Goal: Information Seeking & Learning: Learn about a topic

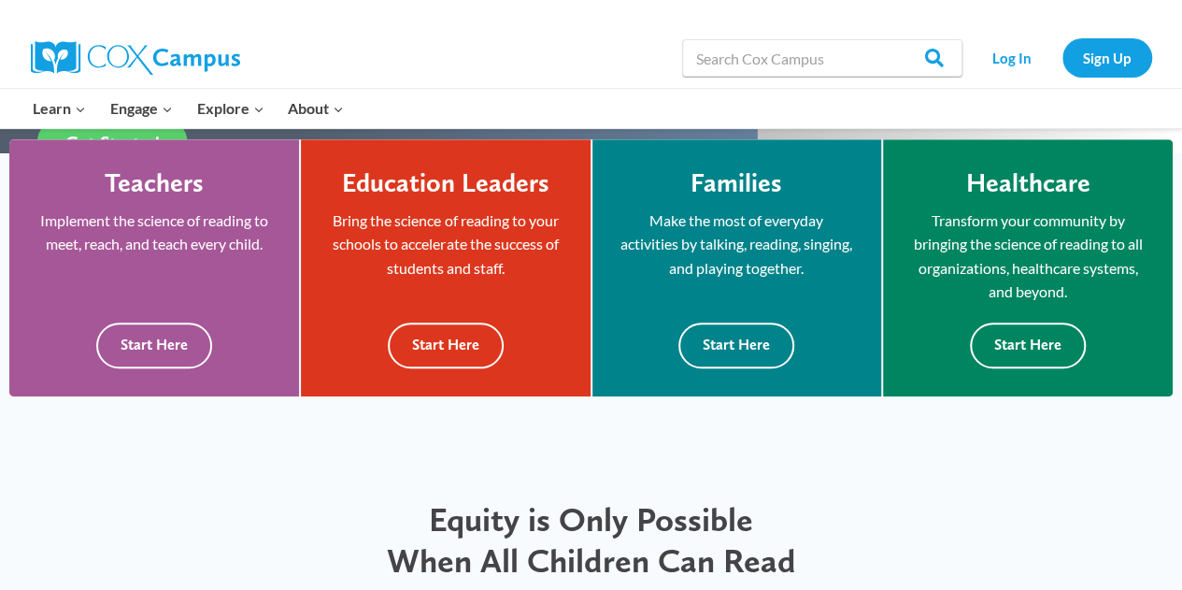
scroll to position [523, 0]
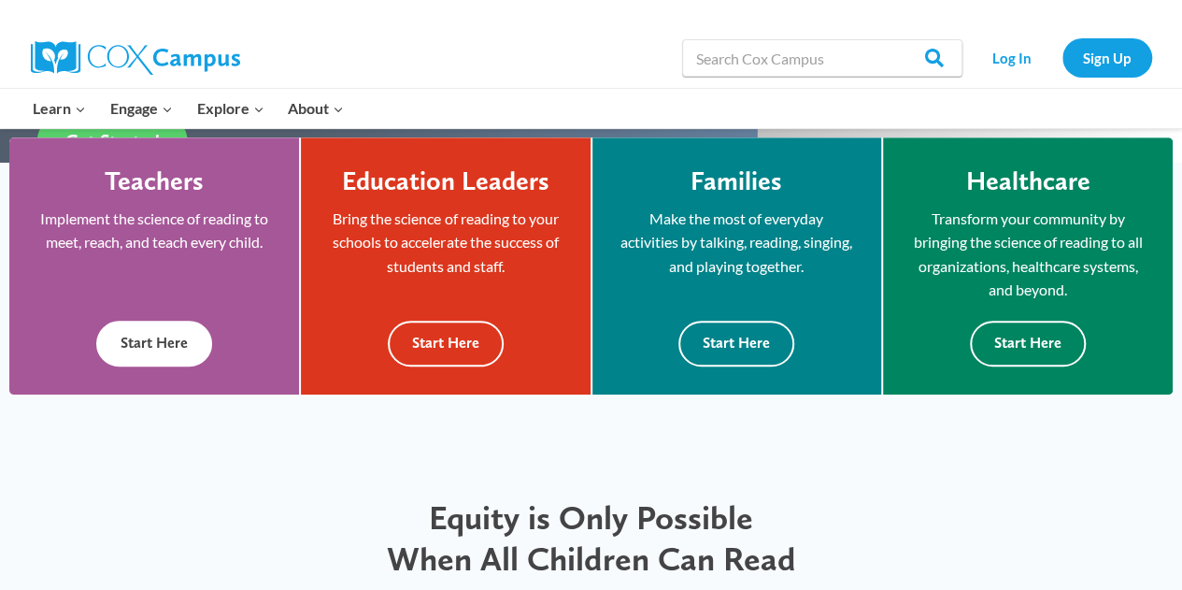
click at [157, 335] on button "Start Here" at bounding box center [154, 344] width 116 height 46
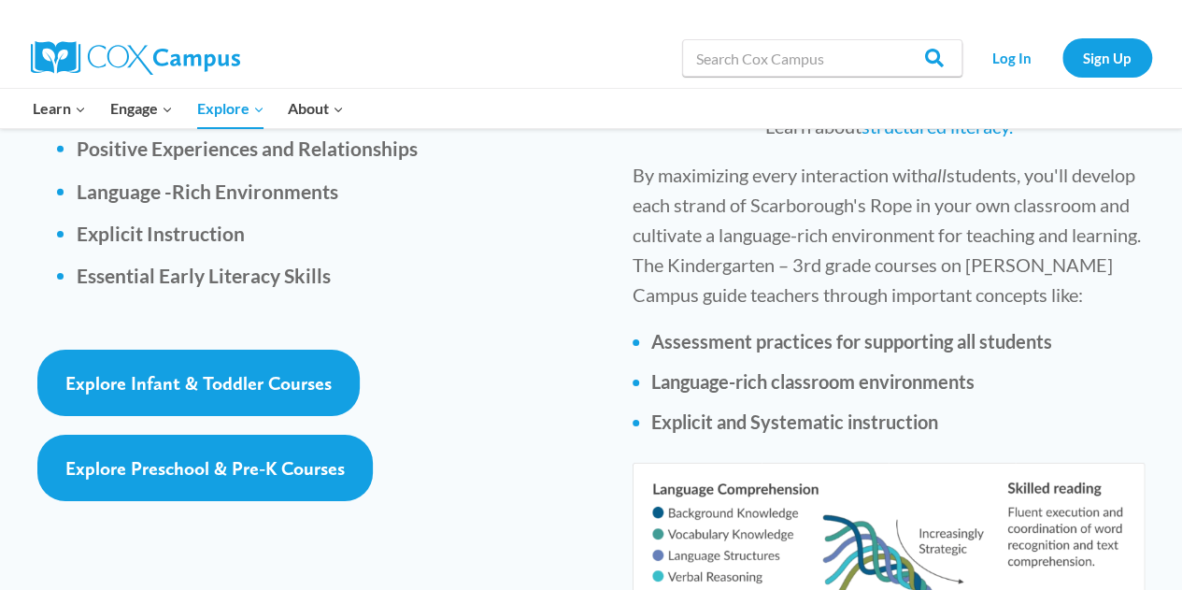
scroll to position [2916, 0]
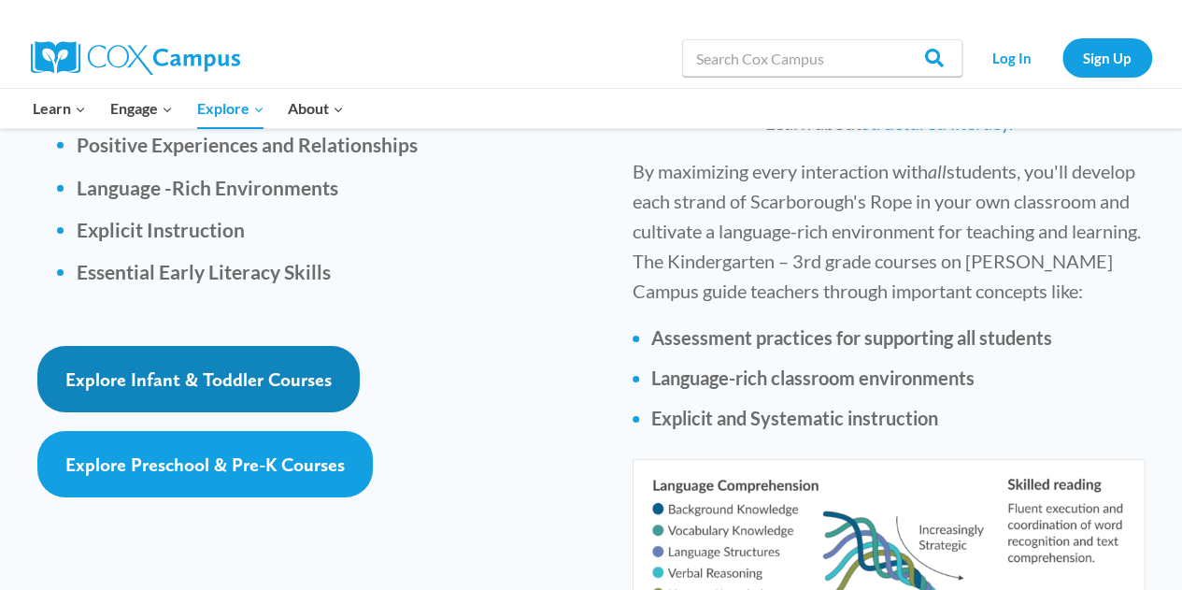
click at [166, 346] on link "Explore Infant & Toddler Courses" at bounding box center [198, 379] width 322 height 66
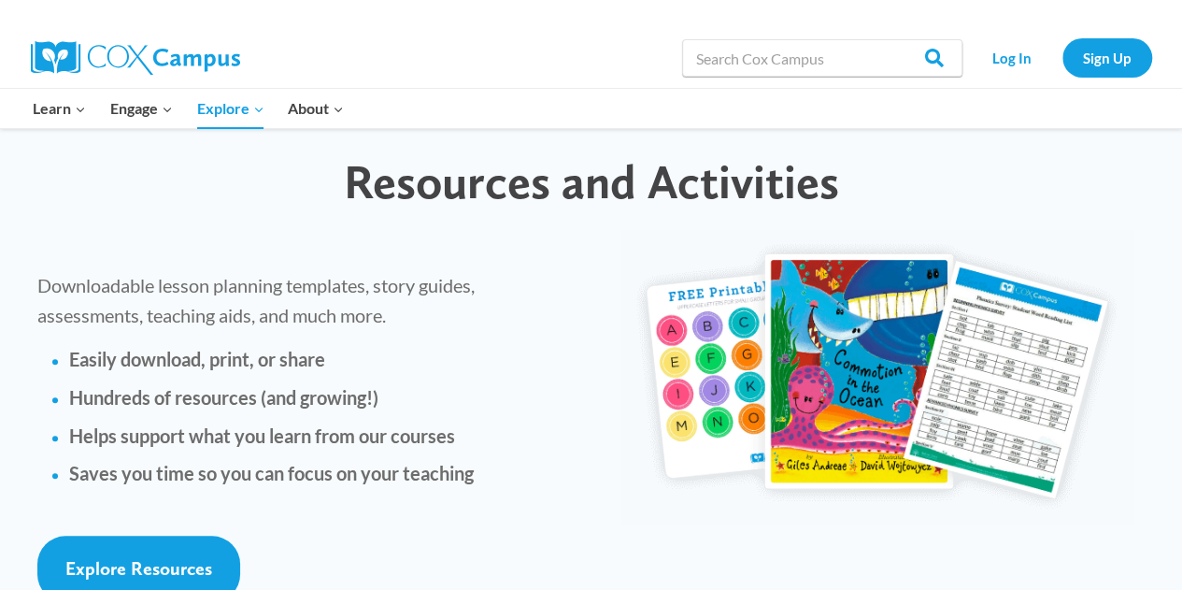
scroll to position [4261, 0]
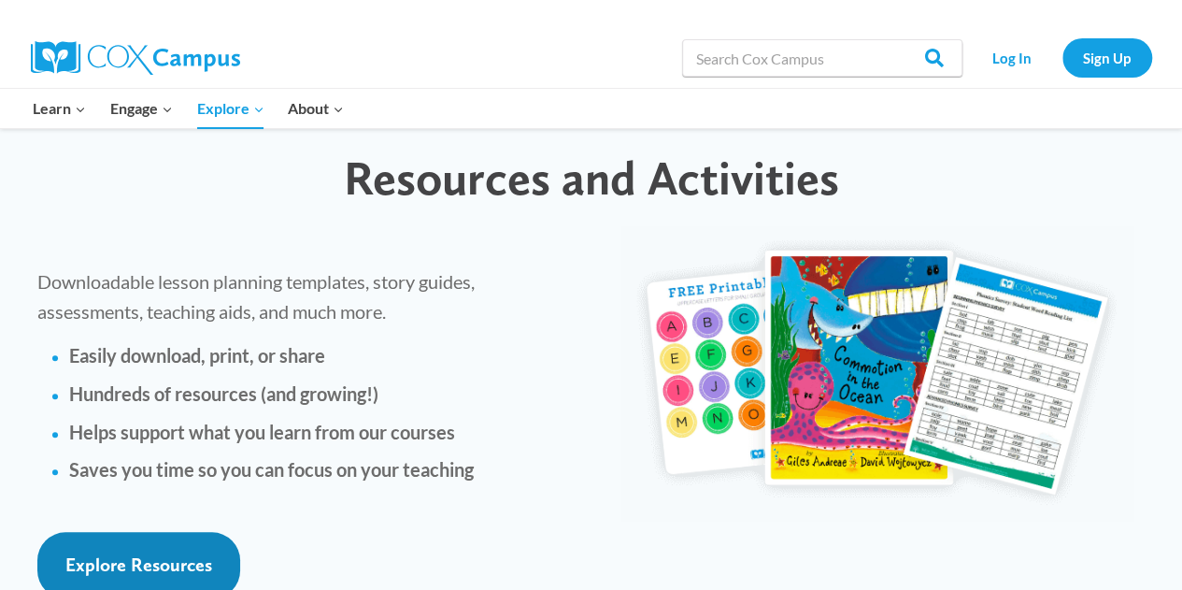
click at [137, 553] on span "Explore Resources" at bounding box center [138, 564] width 147 height 22
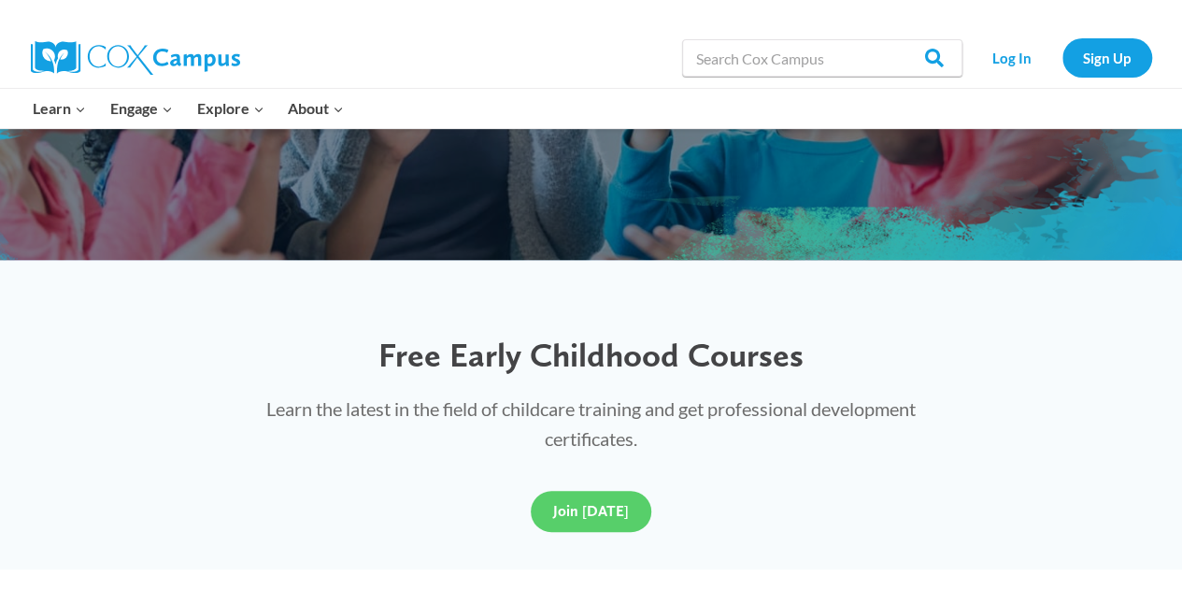
scroll to position [370, 0]
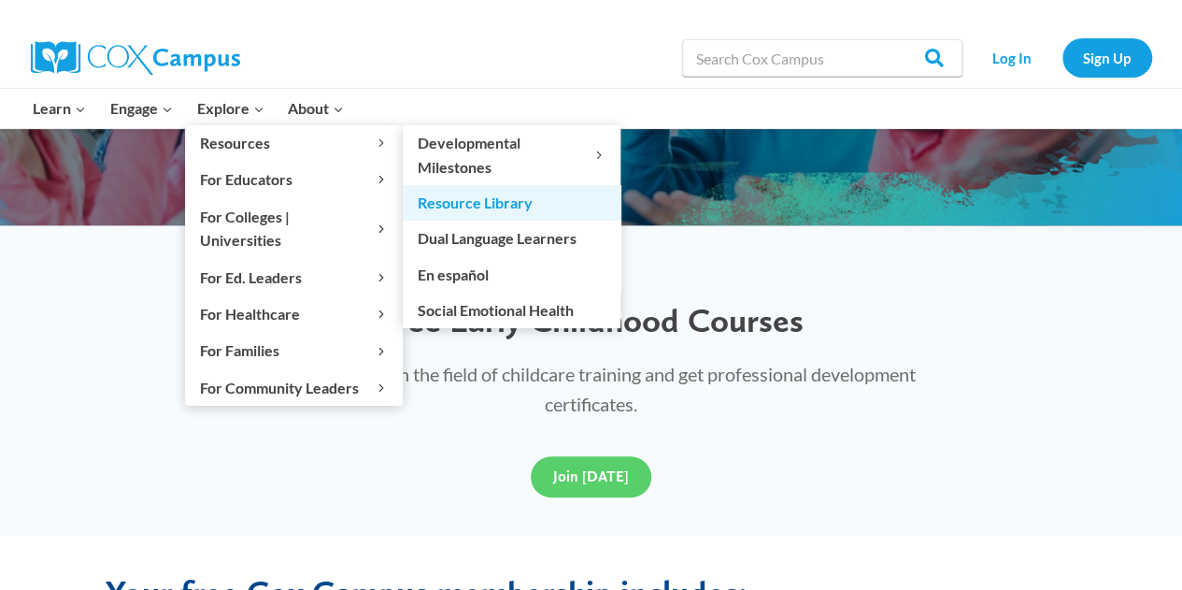
click at [434, 207] on link "Resource Library" at bounding box center [512, 203] width 218 height 36
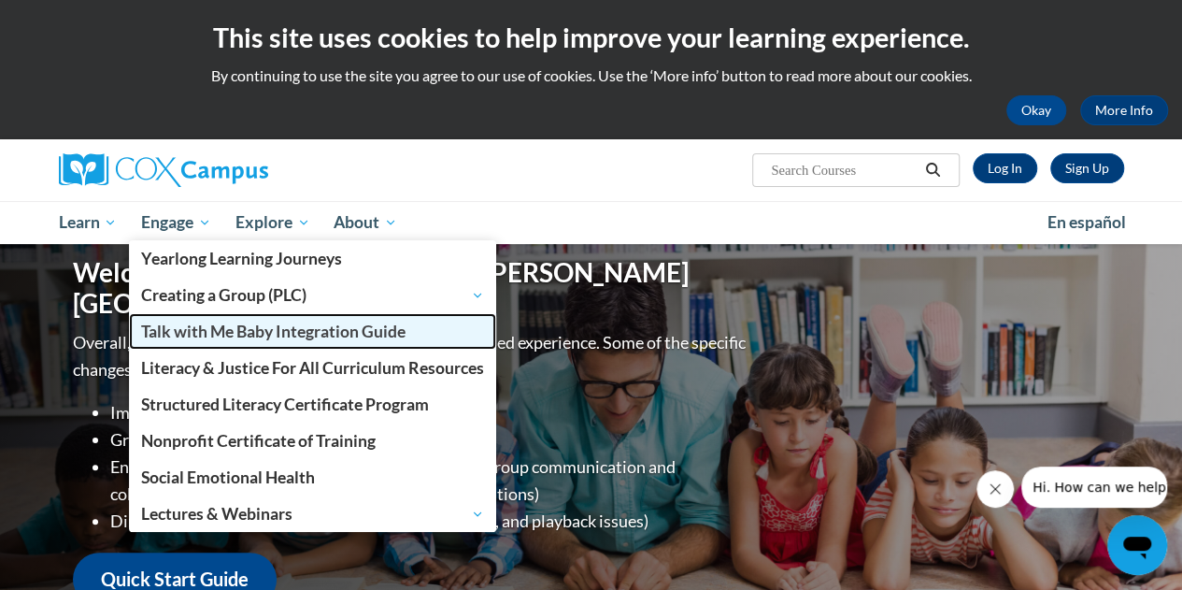
click at [200, 327] on span "Talk with Me Baby Integration Guide" at bounding box center [273, 331] width 264 height 20
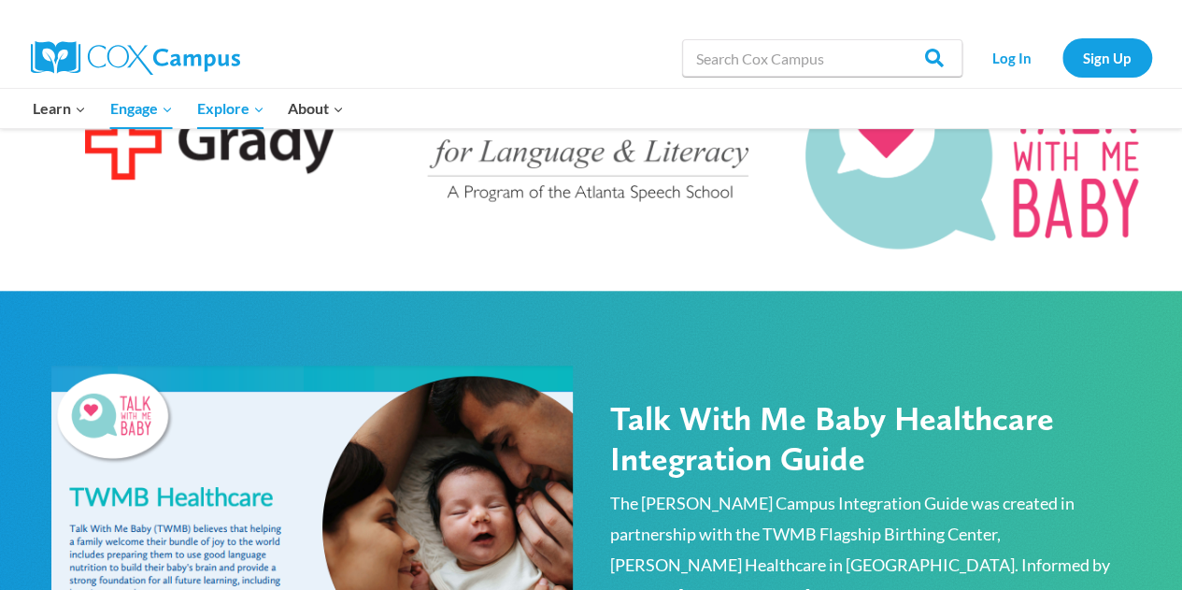
scroll to position [846, 0]
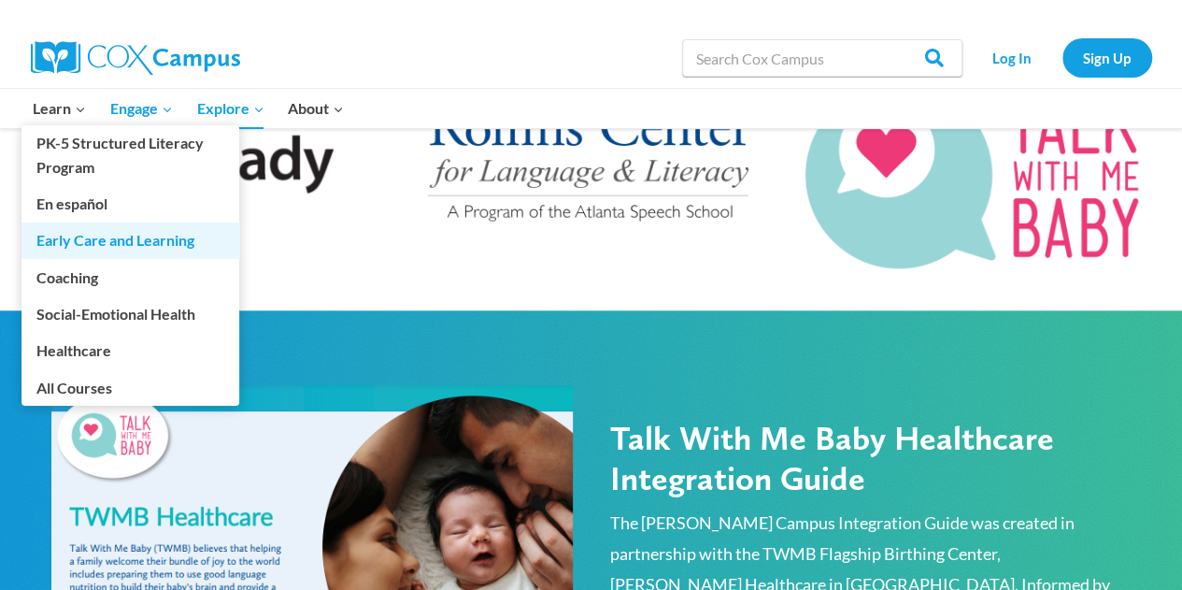
click at [65, 242] on link "Early Care and Learning" at bounding box center [130, 240] width 218 height 36
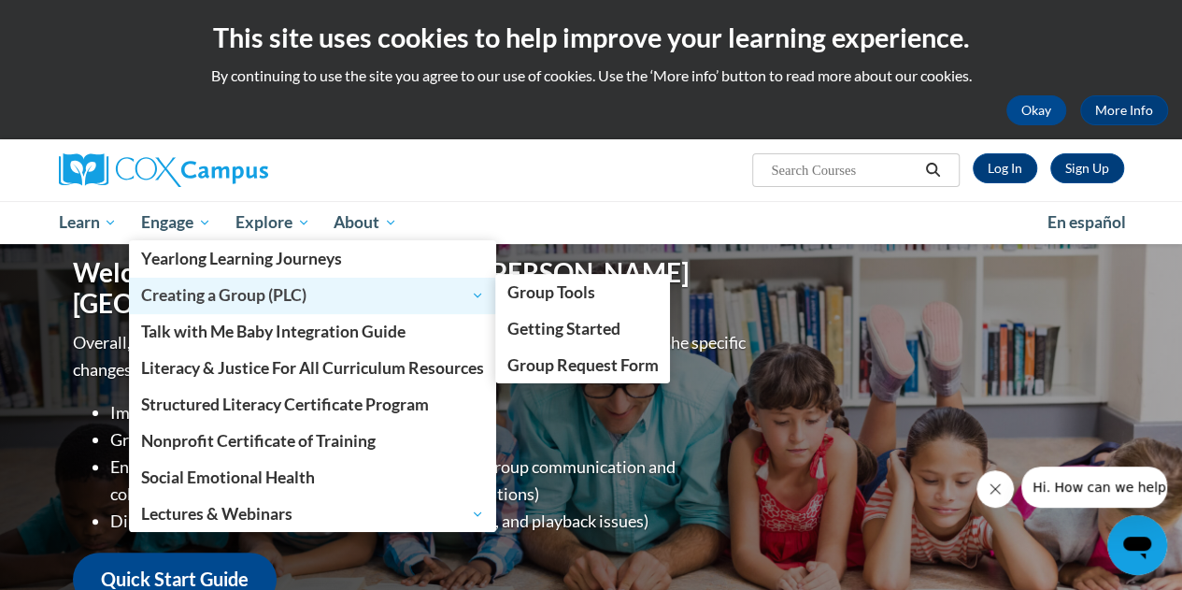
click at [217, 302] on span "Creating a Group (PLC)" at bounding box center [312, 295] width 343 height 22
